Goal: Task Accomplishment & Management: Use online tool/utility

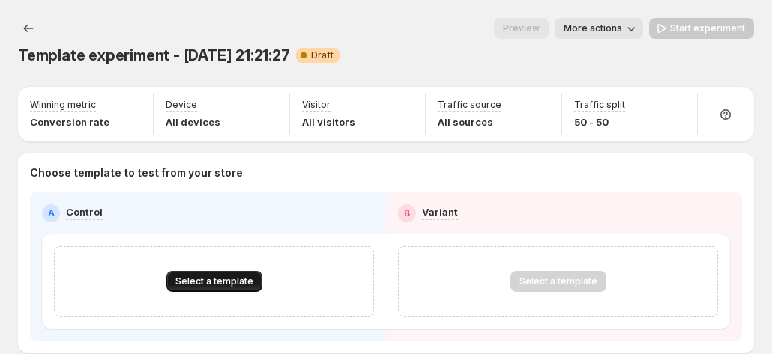
click at [246, 271] on button "Select a template" at bounding box center [214, 281] width 96 height 21
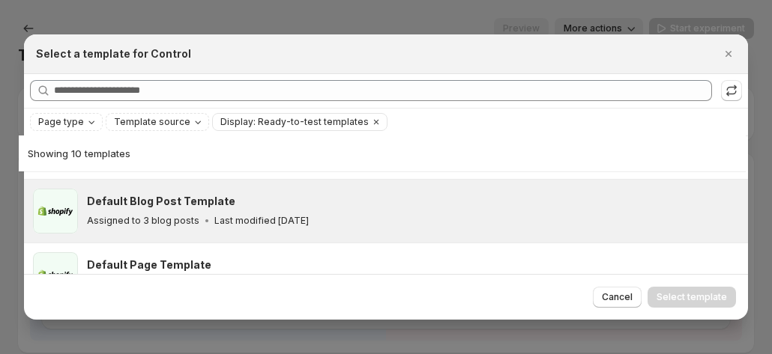
scroll to position [186, 0]
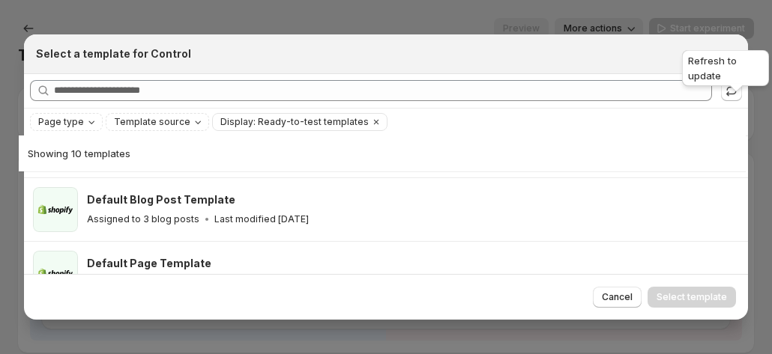
click at [743, 94] on div "Refresh to update" at bounding box center [725, 71] width 93 height 48
click at [739, 96] on icon ":rj:" at bounding box center [731, 90] width 15 height 15
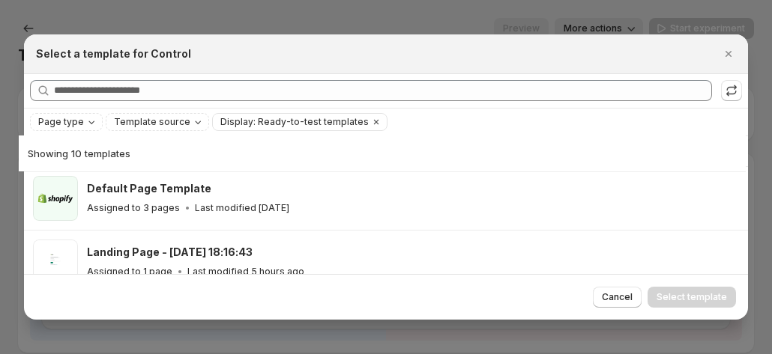
scroll to position [336, 0]
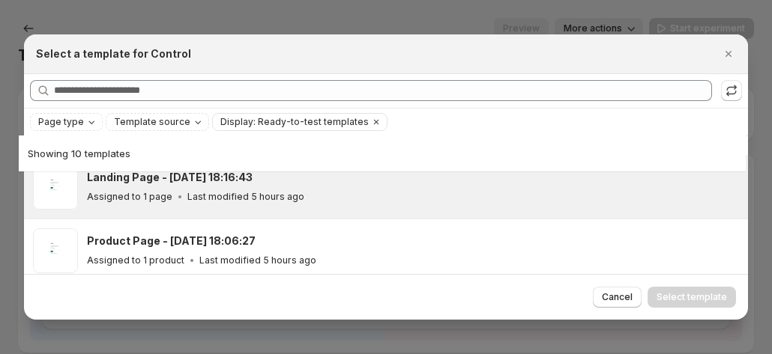
click at [238, 193] on p "Last modified 5 hours ago" at bounding box center [245, 197] width 117 height 12
click at [680, 303] on button "Select template" at bounding box center [691, 297] width 88 height 21
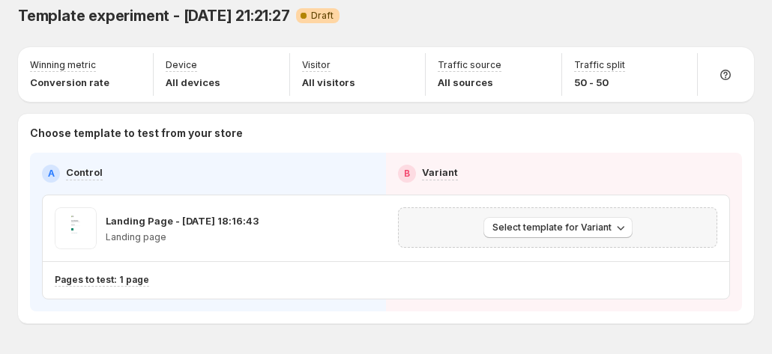
scroll to position [61, 0]
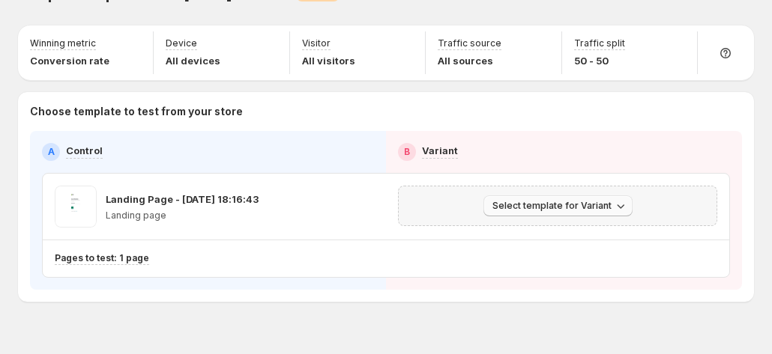
click at [542, 196] on button "Select template for Variant" at bounding box center [557, 206] width 149 height 21
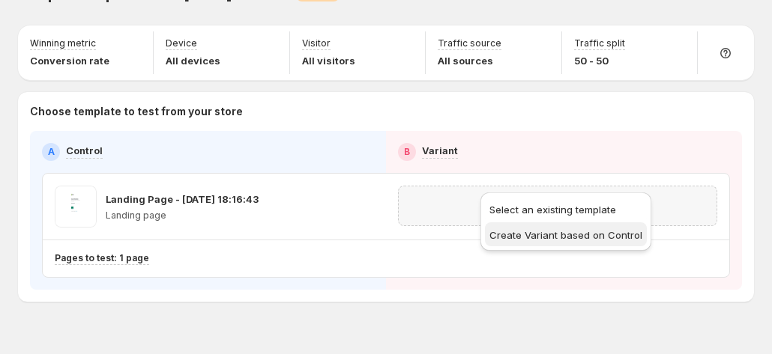
click at [541, 235] on span "Create Variant based on Control" at bounding box center [565, 235] width 153 height 12
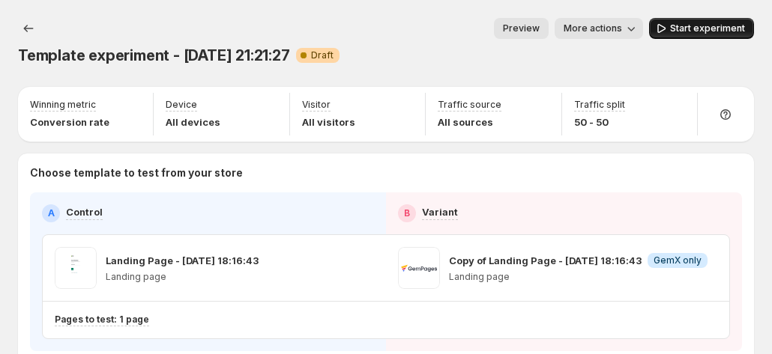
click at [712, 31] on span "Start experiment" at bounding box center [707, 28] width 75 height 12
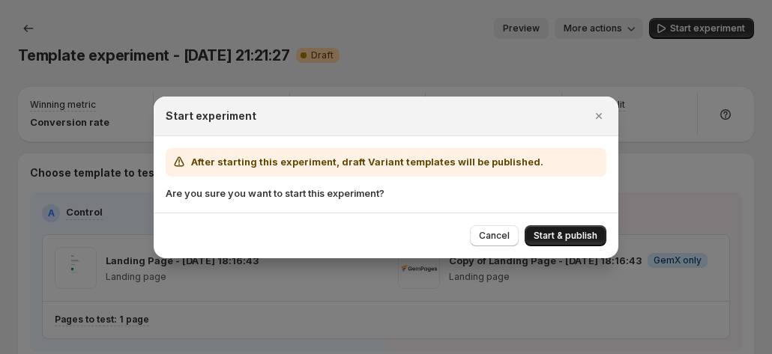
click at [565, 242] on button "Start & publish" at bounding box center [565, 236] width 82 height 21
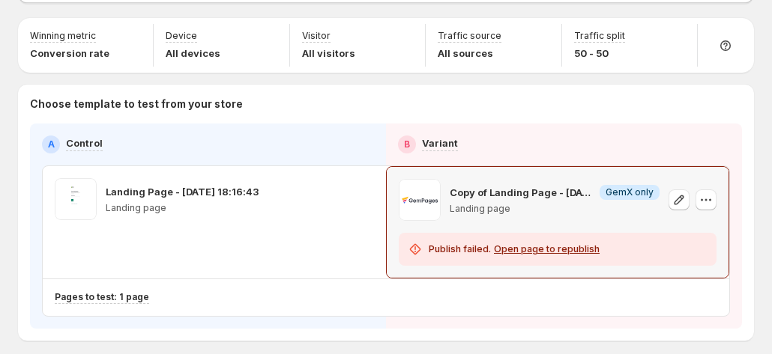
scroll to position [188, 0]
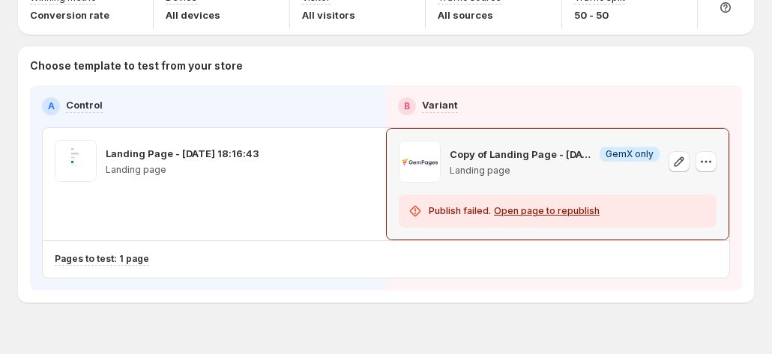
click at [569, 205] on div "Open page to republish" at bounding box center [547, 211] width 106 height 12
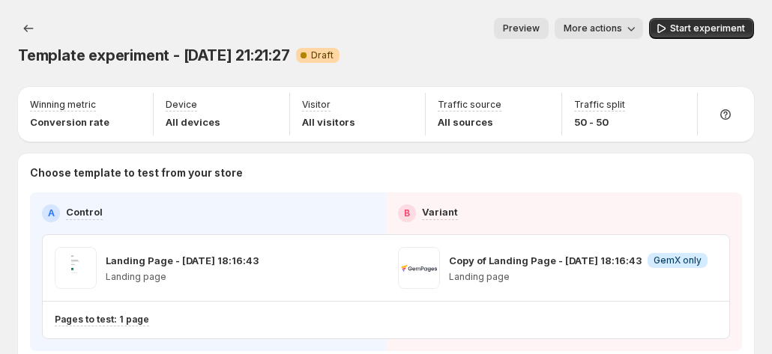
click at [700, 29] on span "Start experiment" at bounding box center [707, 28] width 75 height 12
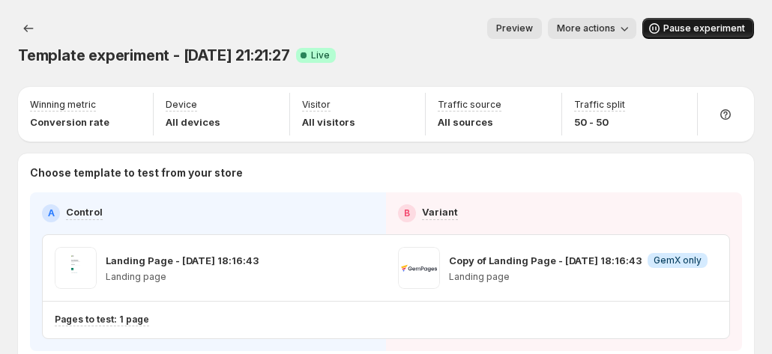
click at [707, 24] on span "Pause experiment" at bounding box center [704, 28] width 82 height 12
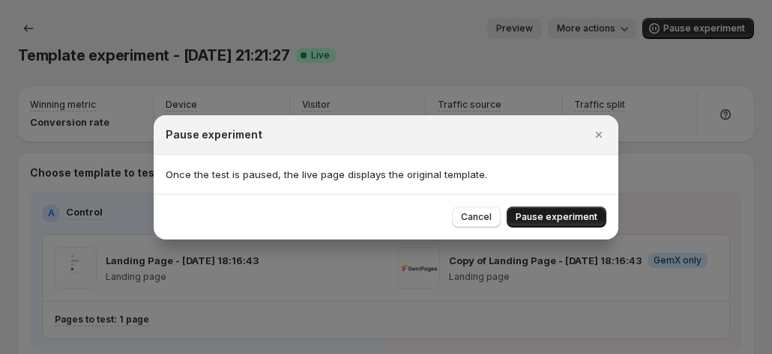
click at [553, 211] on button "Pause experiment" at bounding box center [557, 217] width 100 height 21
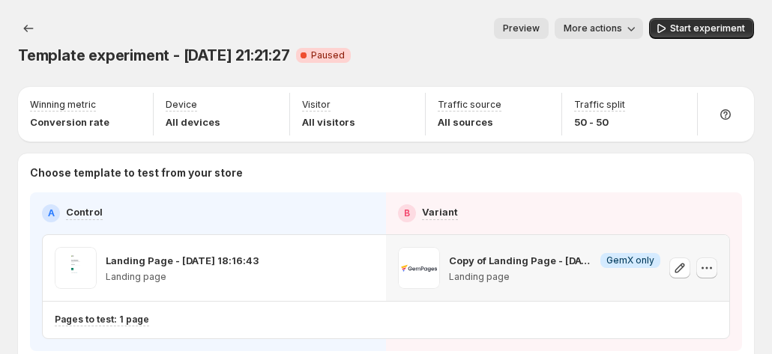
click at [714, 261] on icon "button" at bounding box center [706, 268] width 15 height 15
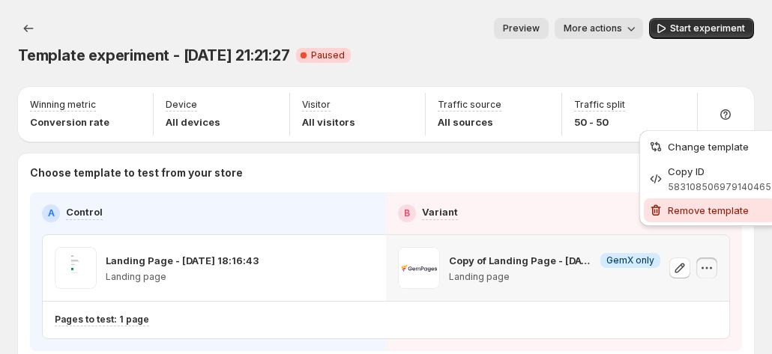
click at [695, 217] on span "Remove template" at bounding box center [719, 210] width 103 height 15
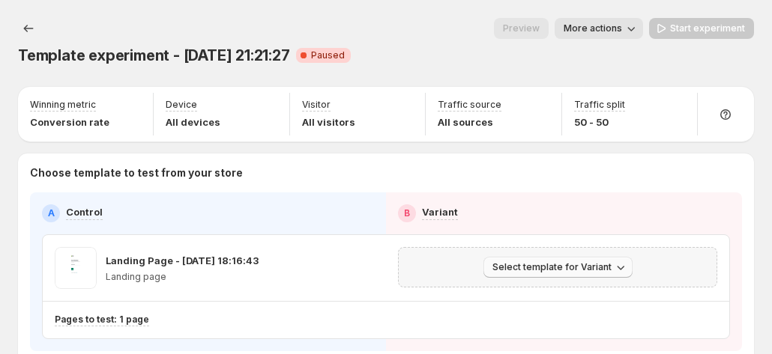
click at [608, 261] on span "Select template for Variant" at bounding box center [551, 267] width 119 height 12
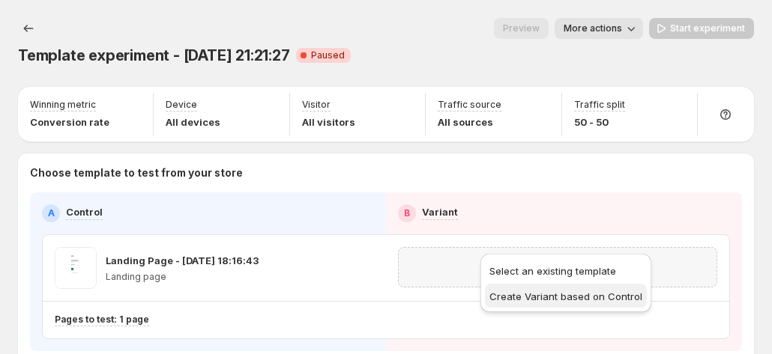
click at [529, 302] on span "Create Variant based on Control" at bounding box center [565, 296] width 153 height 15
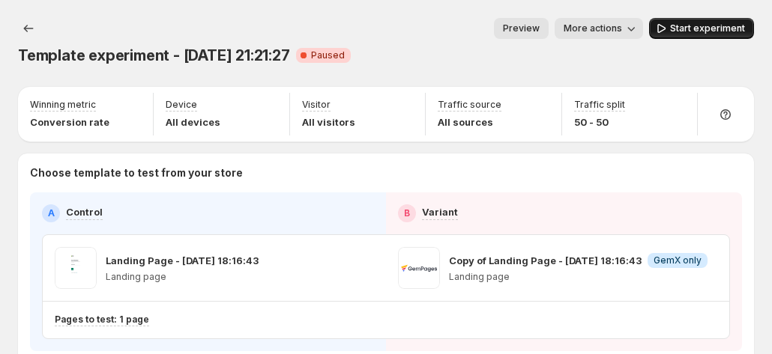
click at [683, 25] on span "Start experiment" at bounding box center [707, 28] width 75 height 12
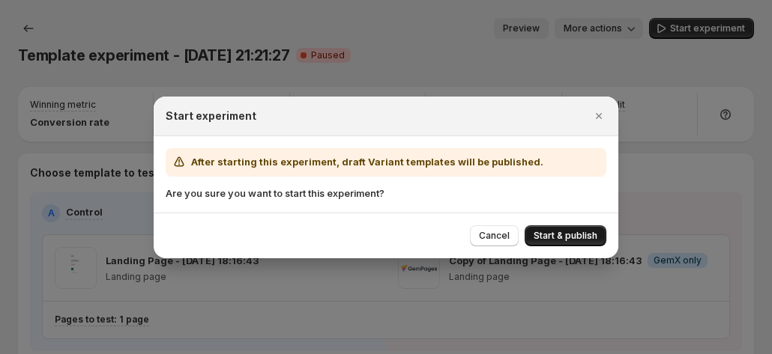
click at [573, 241] on span "Start & publish" at bounding box center [565, 236] width 64 height 12
